Goal: Navigation & Orientation: Find specific page/section

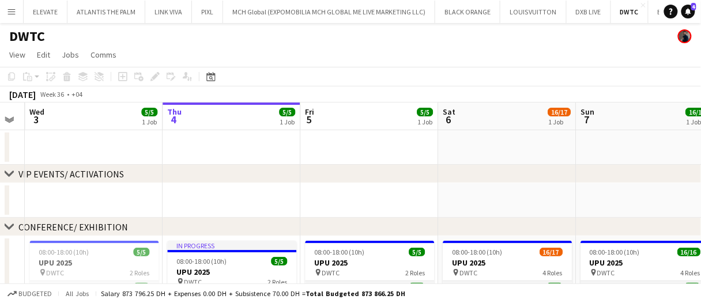
drag, startPoint x: 413, startPoint y: 195, endPoint x: 441, endPoint y: 188, distance: 29.1
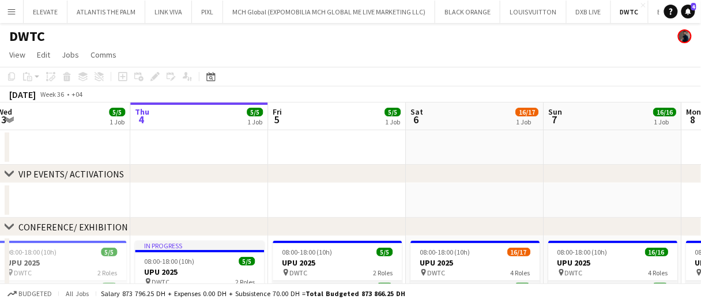
drag, startPoint x: 442, startPoint y: 188, endPoint x: 412, endPoint y: 192, distance: 30.7
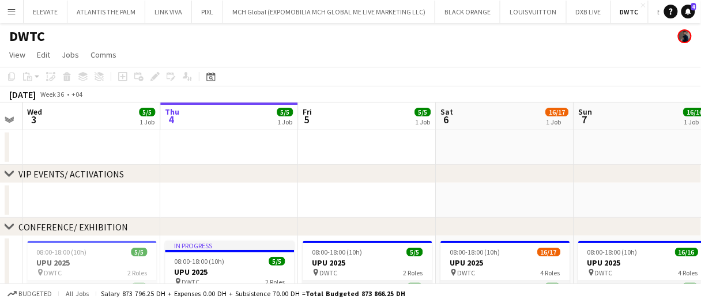
drag, startPoint x: 407, startPoint y: 204, endPoint x: 431, endPoint y: 197, distance: 24.1
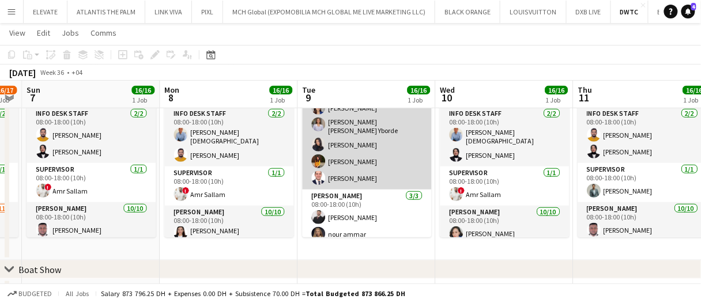
scroll to position [227, 0]
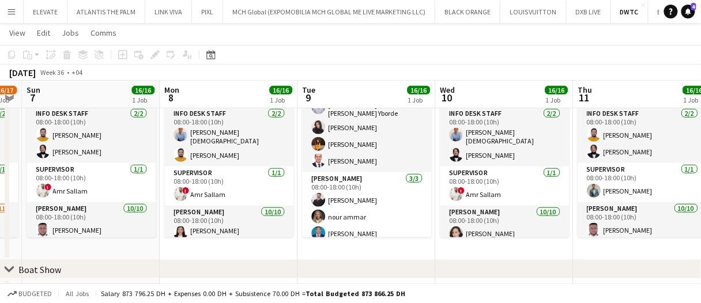
drag, startPoint x: 407, startPoint y: 244, endPoint x: 452, endPoint y: 240, distance: 45.1
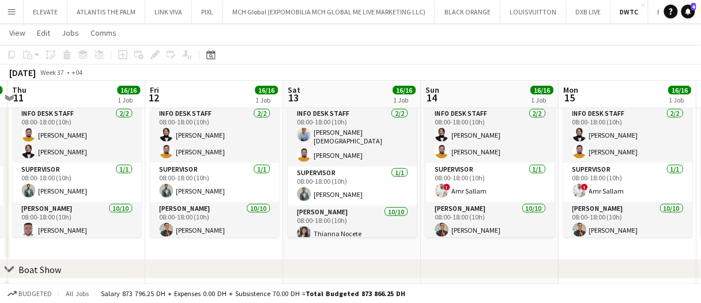
drag, startPoint x: 494, startPoint y: 252, endPoint x: 514, endPoint y: 251, distance: 20.2
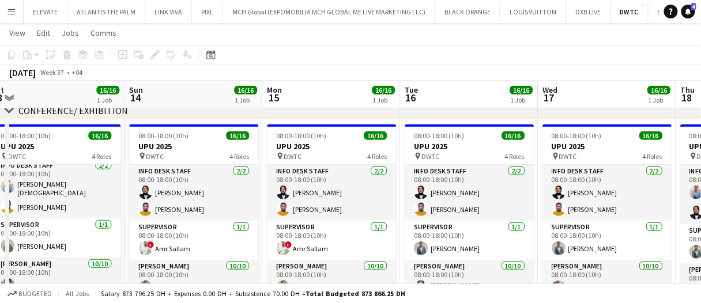
scroll to position [0, 0]
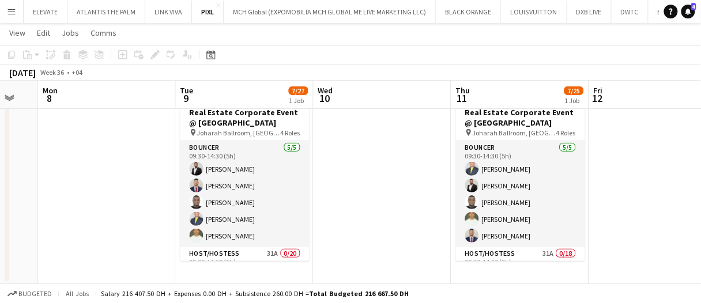
click at [379, 165] on app-date-cell at bounding box center [383, 185] width 138 height 198
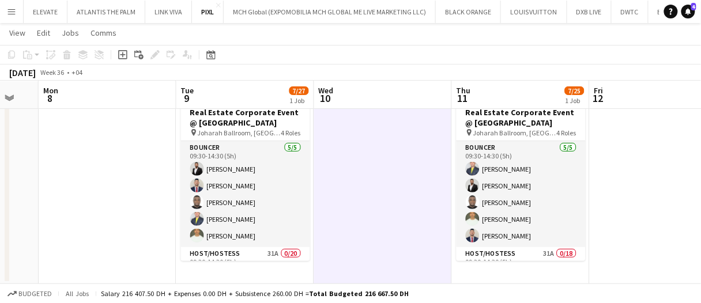
click at [383, 164] on app-date-cell at bounding box center [383, 185] width 138 height 198
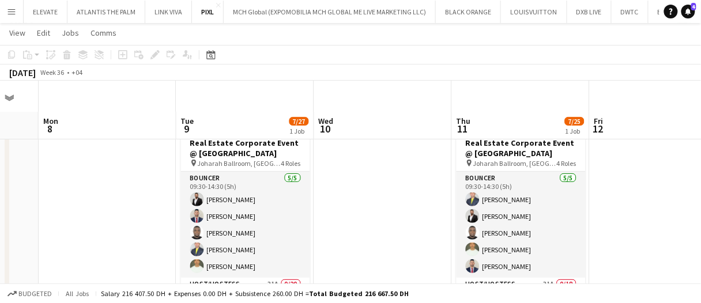
scroll to position [0, 0]
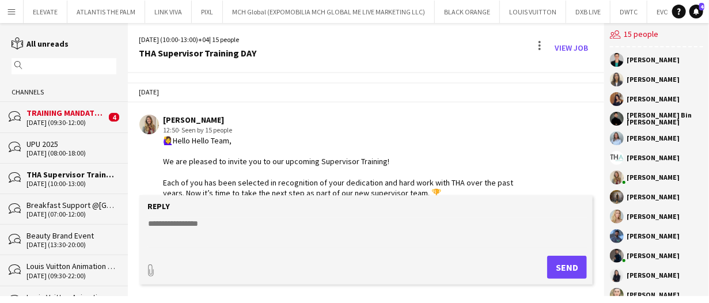
scroll to position [982, 0]
